Goal: Task Accomplishment & Management: Use online tool/utility

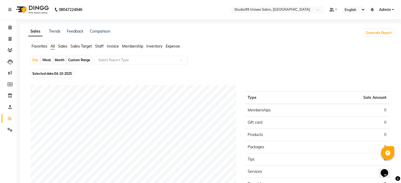
click at [64, 48] on span "Sales" at bounding box center [62, 46] width 9 height 5
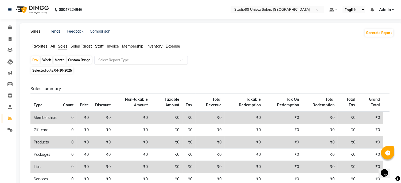
click at [124, 60] on input "text" at bounding box center [135, 59] width 77 height 5
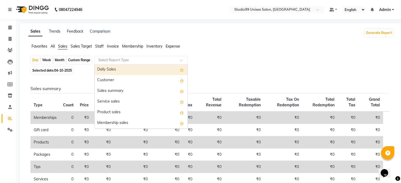
click at [252, 44] on ul "Favorites All Sales Sales Target Staff Invoice Membership Inventory Expense" at bounding box center [210, 47] width 365 height 6
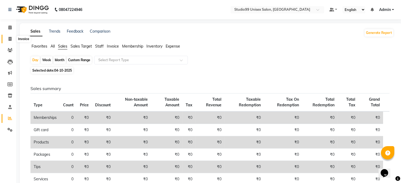
click at [9, 37] on icon at bounding box center [10, 39] width 3 height 4
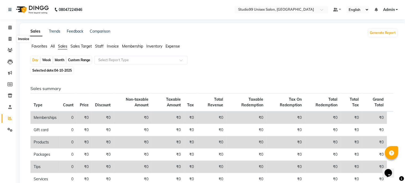
select select "service"
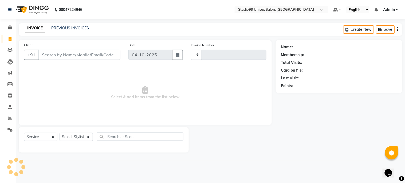
type input "1279"
select select "6061"
drag, startPoint x: 194, startPoint y: 86, endPoint x: 135, endPoint y: 10, distance: 96.3
click at [135, 10] on nav "08047224946 Select Location × Studio99 Unisex Salon, [PERSON_NAME] Default Pane…" at bounding box center [202, 9] width 405 height 19
